Goal: Information Seeking & Learning: Compare options

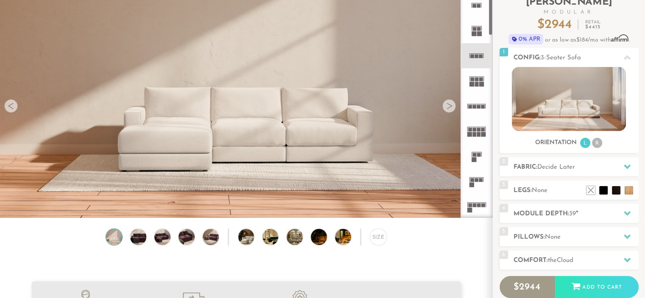
click at [474, 158] on rect at bounding box center [473, 159] width 5 height 5
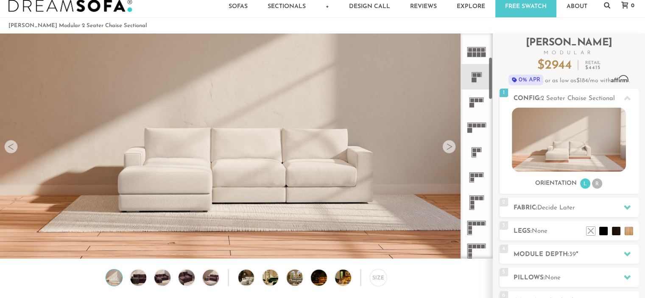
scroll to position [125, 0]
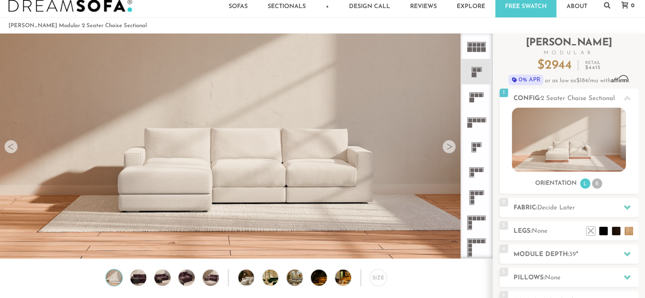
click at [475, 144] on rect at bounding box center [474, 145] width 4 height 4
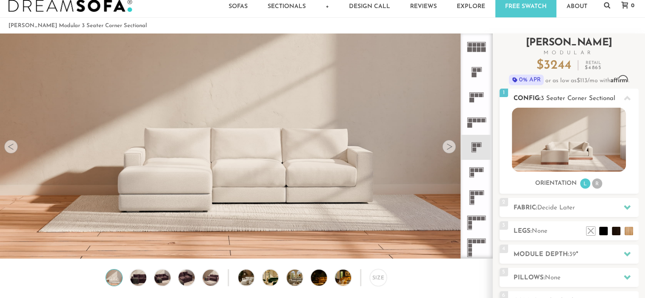
click at [596, 186] on li "R" at bounding box center [597, 183] width 10 height 10
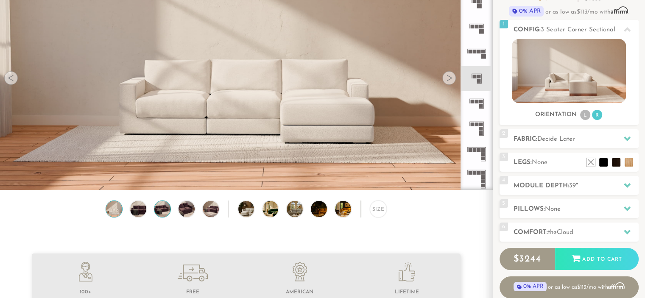
scroll to position [120, 0]
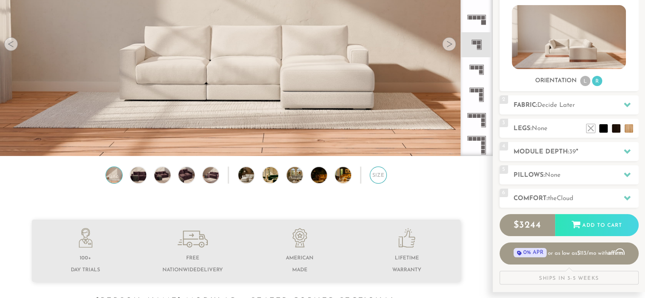
click at [382, 177] on div "Size" at bounding box center [378, 175] width 17 height 17
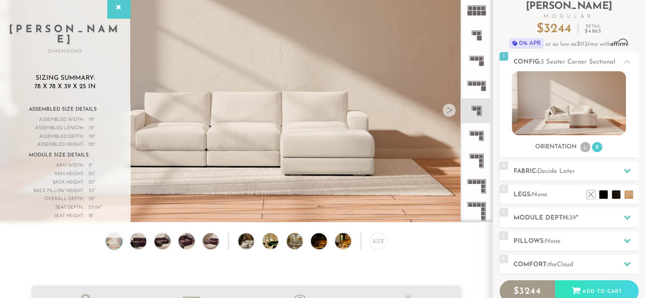
scroll to position [54, 0]
click at [475, 42] on icon at bounding box center [476, 35] width 25 height 25
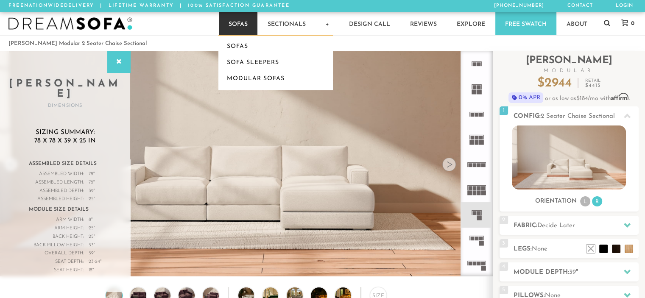
click at [237, 24] on link "Sofas" at bounding box center [238, 23] width 39 height 23
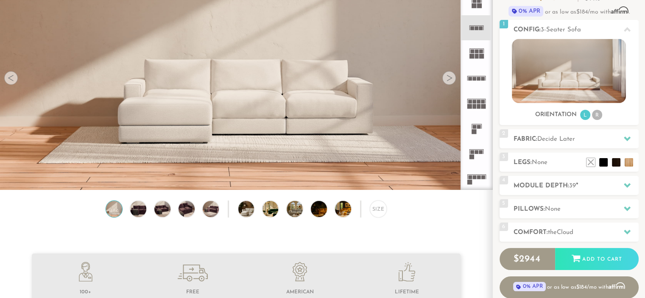
scroll to position [105, 0]
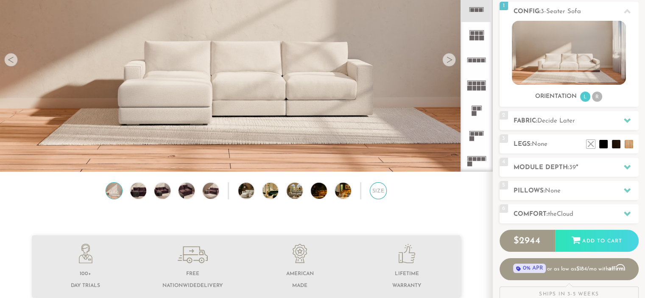
click at [379, 195] on div "Size" at bounding box center [378, 190] width 17 height 17
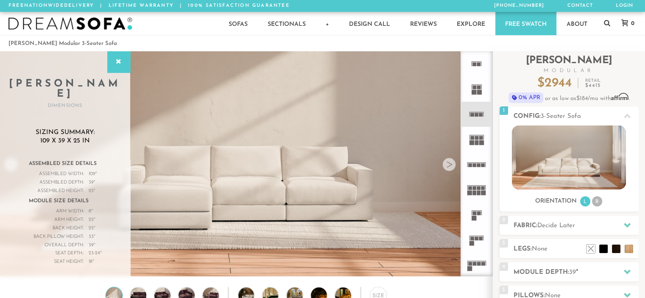
scroll to position [0, 0]
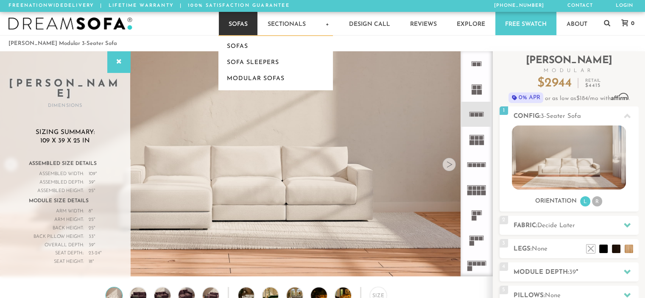
click at [244, 21] on link "Sofas" at bounding box center [238, 23] width 39 height 23
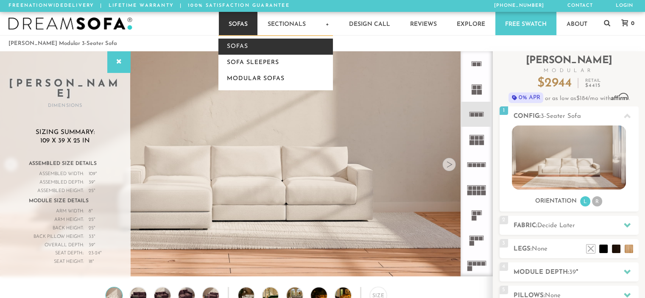
click at [235, 44] on link "Sofas" at bounding box center [275, 47] width 114 height 16
